Goal: Find specific page/section: Find specific page/section

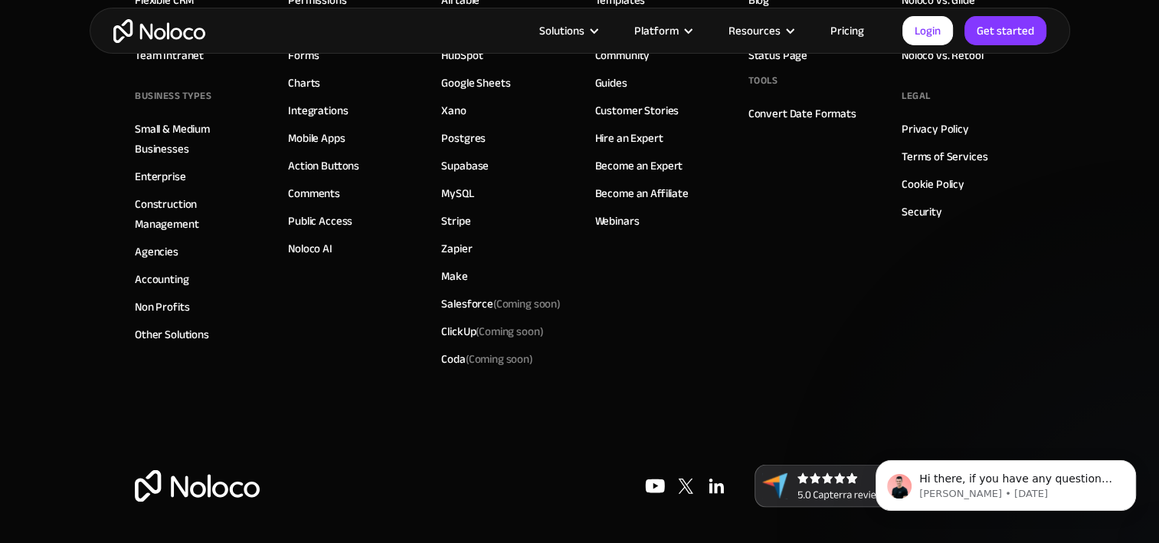
scroll to position [8669, 0]
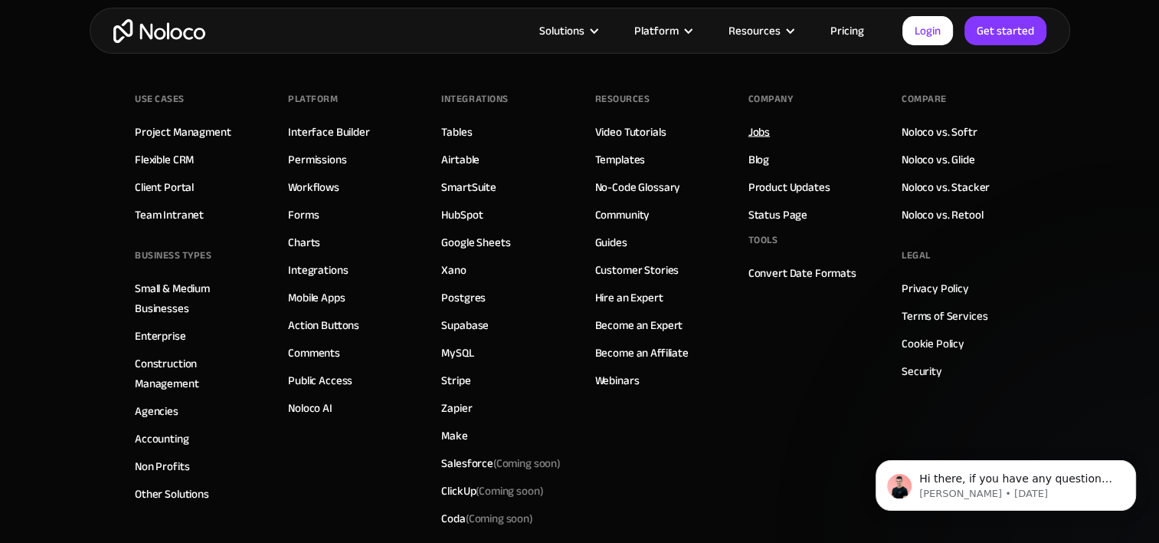
click at [756, 126] on link "Jobs" at bounding box center [759, 131] width 21 height 20
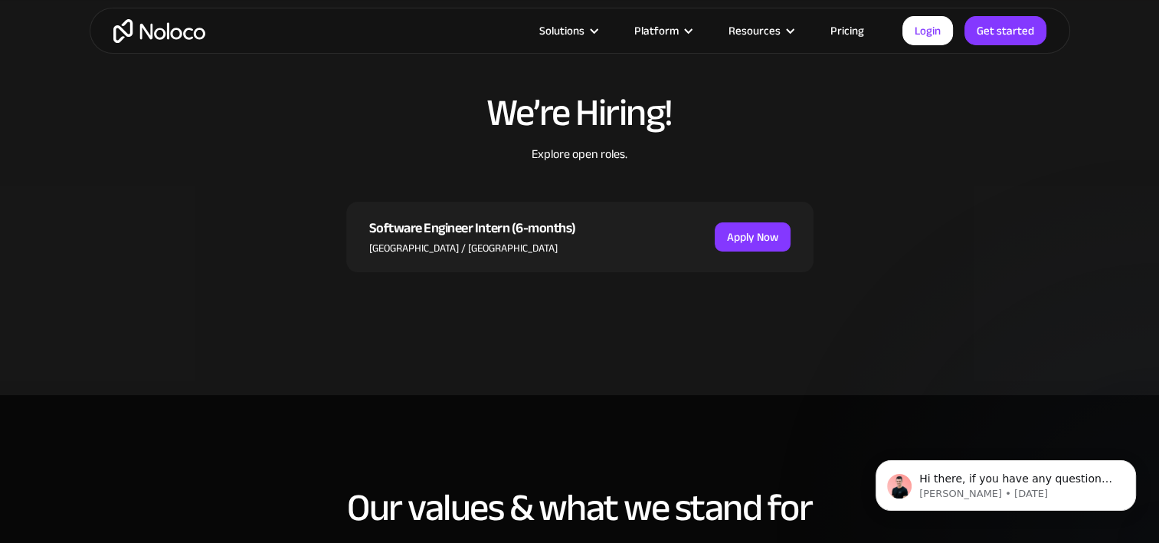
scroll to position [383, 0]
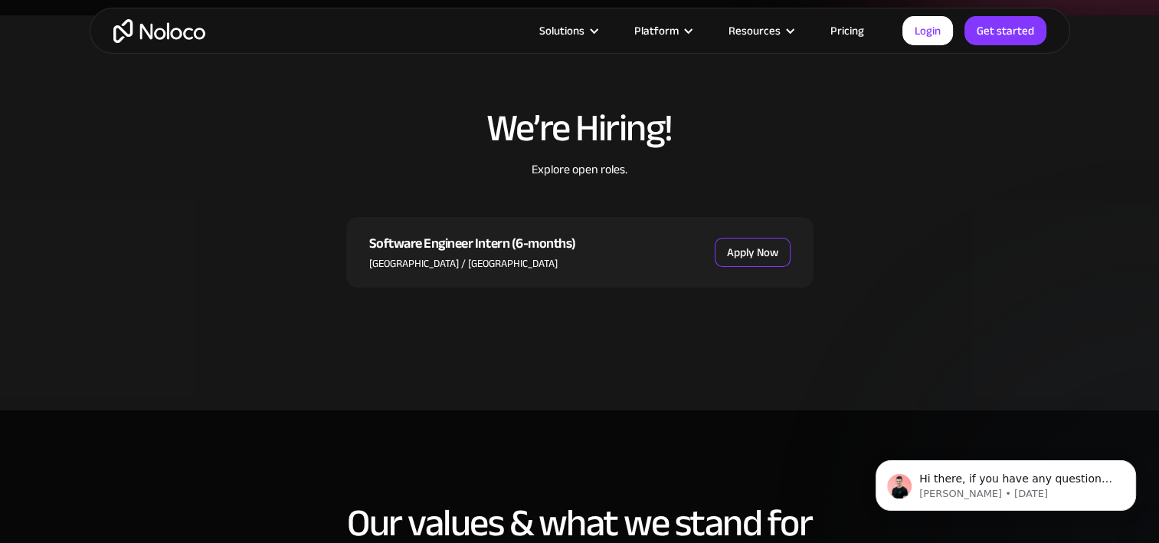
click at [762, 248] on link "Apply Now" at bounding box center [753, 252] width 76 height 29
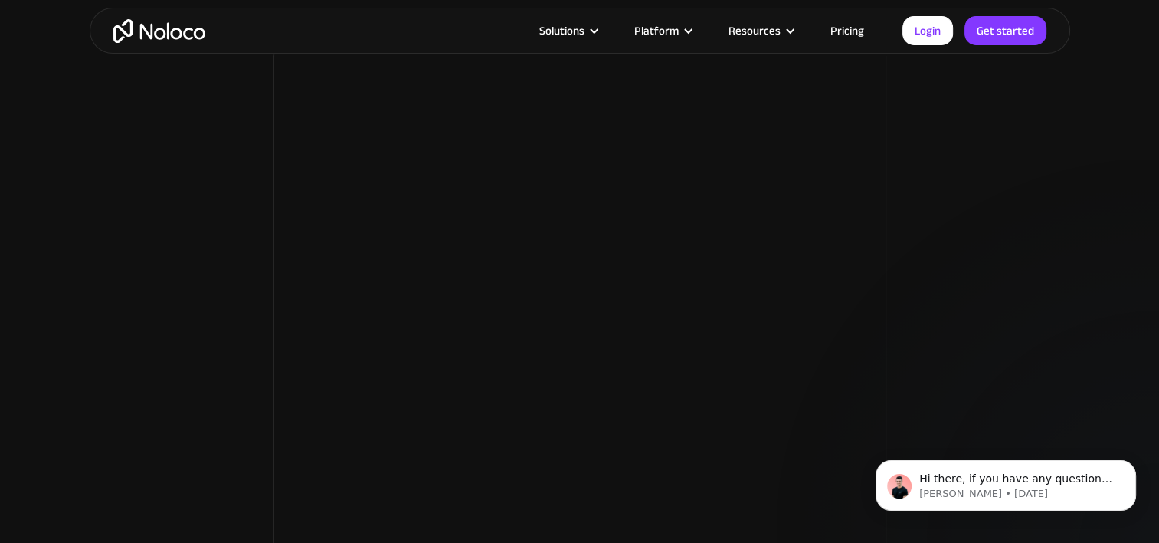
scroll to position [1533, 0]
